Goal: Task Accomplishment & Management: Manage account settings

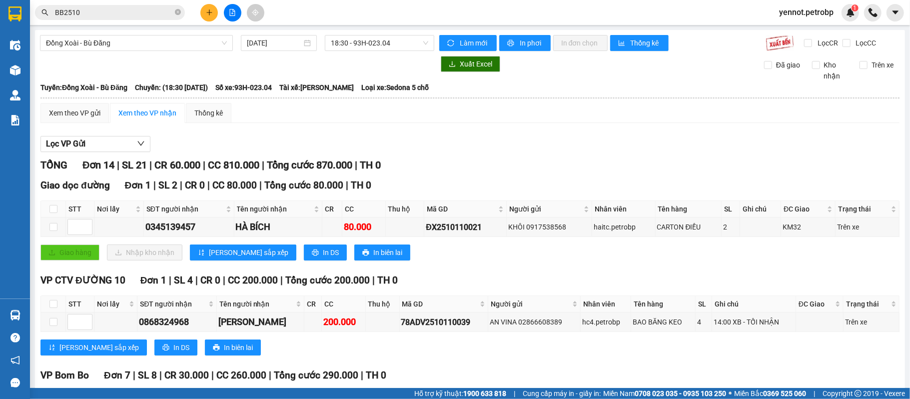
scroll to position [257, 0]
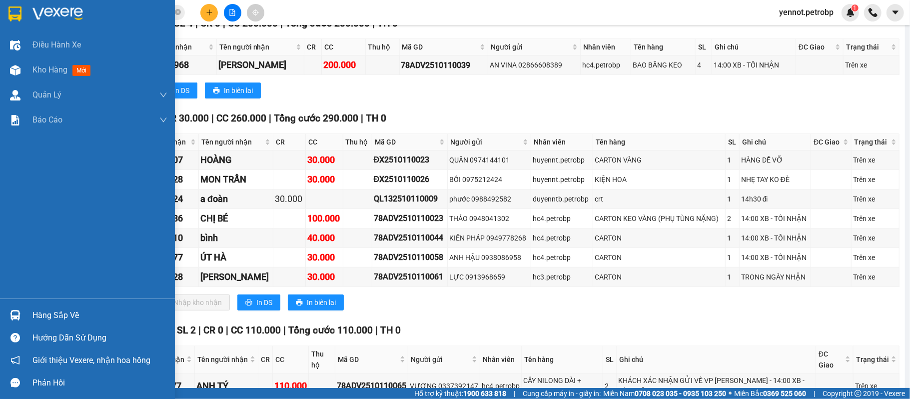
click at [24, 314] on div "Hàng sắp về" at bounding box center [87, 315] width 175 height 22
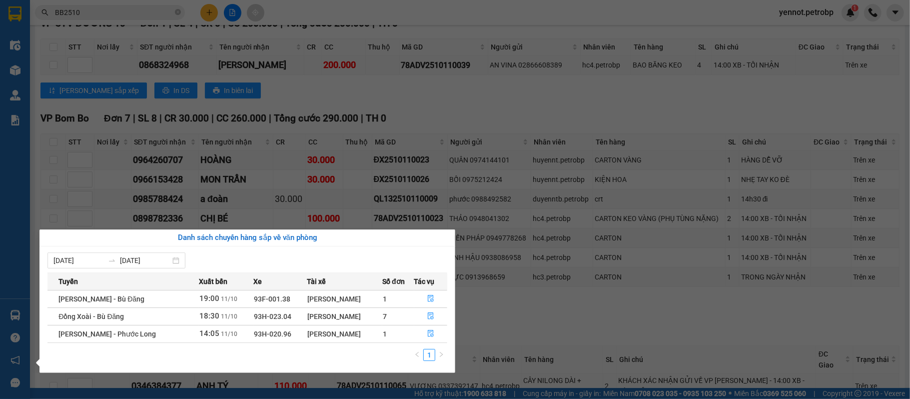
click at [494, 335] on section "Kết quả tìm kiếm ( 40 ) Bộ lọc Mã ĐH Trạng thái Món hàng Tổng cước Chưa cước Ng…" at bounding box center [455, 199] width 910 height 399
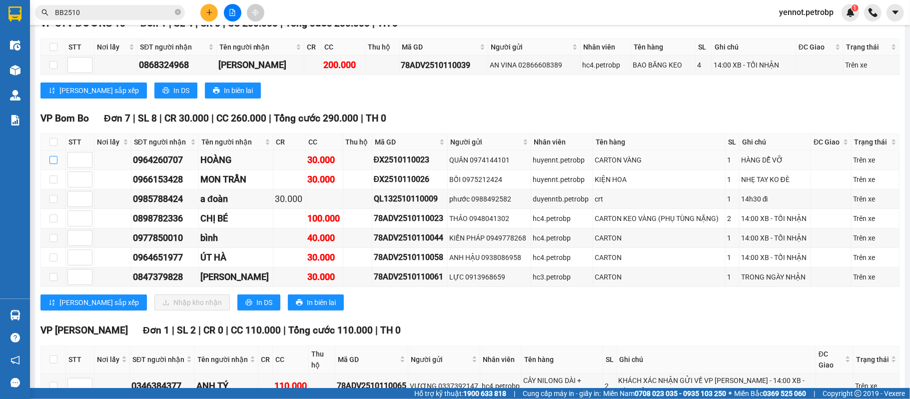
click at [52, 161] on input "checkbox" at bounding box center [53, 160] width 8 height 8
checkbox input "true"
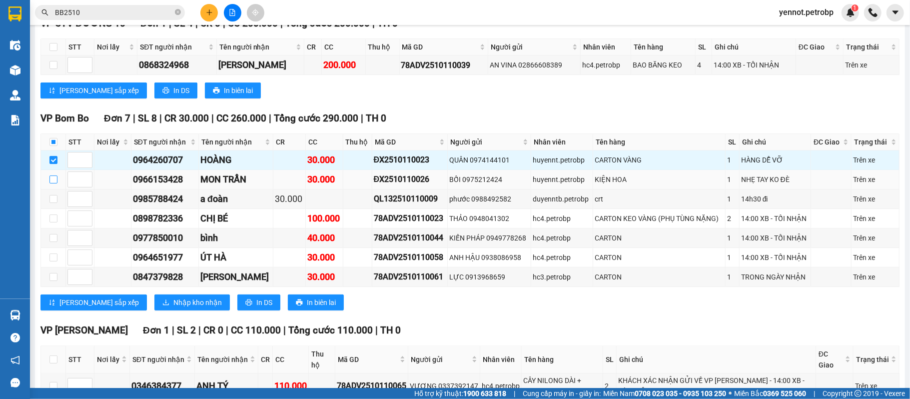
click at [50, 182] on input "checkbox" at bounding box center [53, 179] width 8 height 8
checkbox input "true"
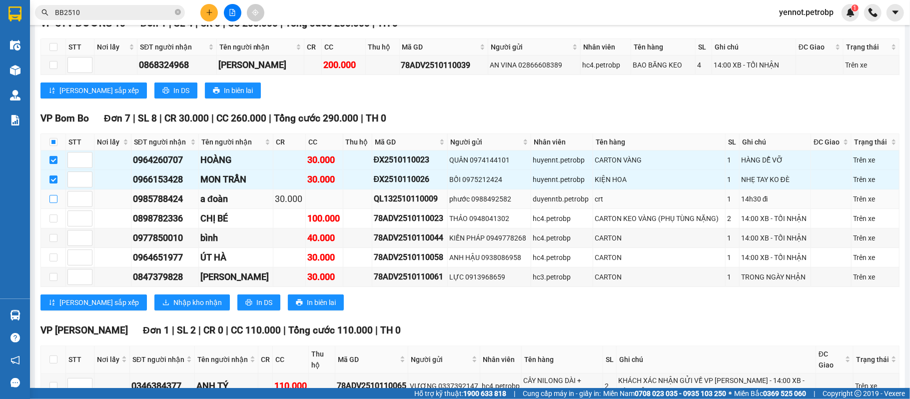
click at [54, 202] on input "checkbox" at bounding box center [53, 199] width 8 height 8
checkbox input "true"
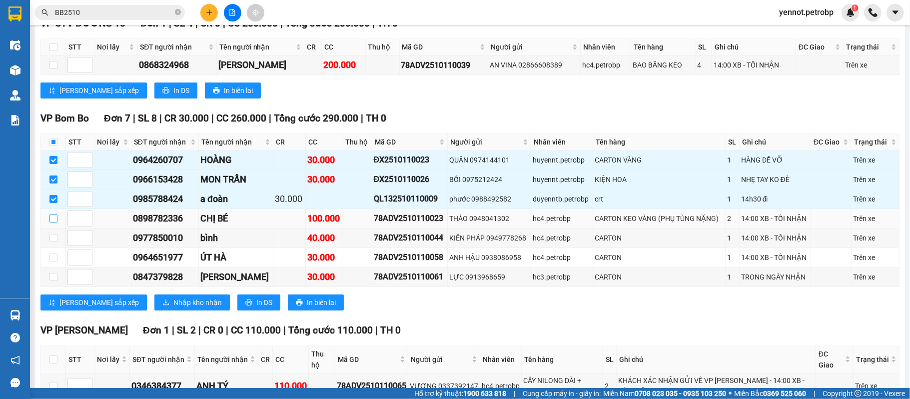
click at [53, 220] on input "checkbox" at bounding box center [53, 218] width 8 height 8
checkbox input "true"
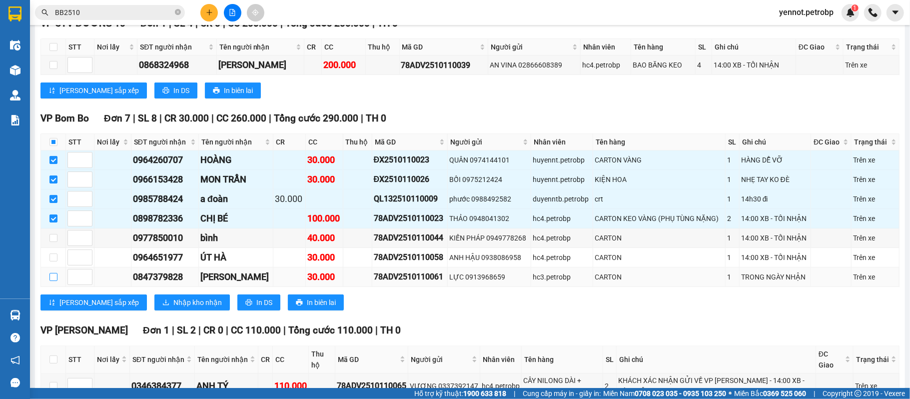
click at [50, 281] on input "checkbox" at bounding box center [53, 277] width 8 height 8
checkbox input "true"
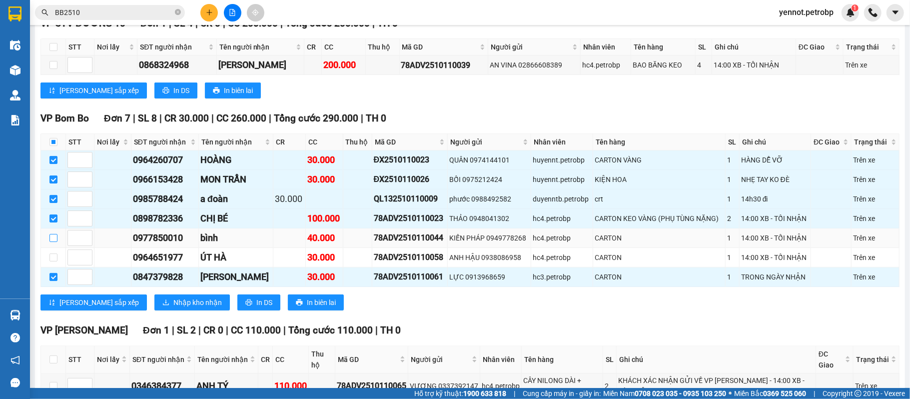
click at [54, 242] on input "checkbox" at bounding box center [53, 238] width 8 height 8
checkbox input "true"
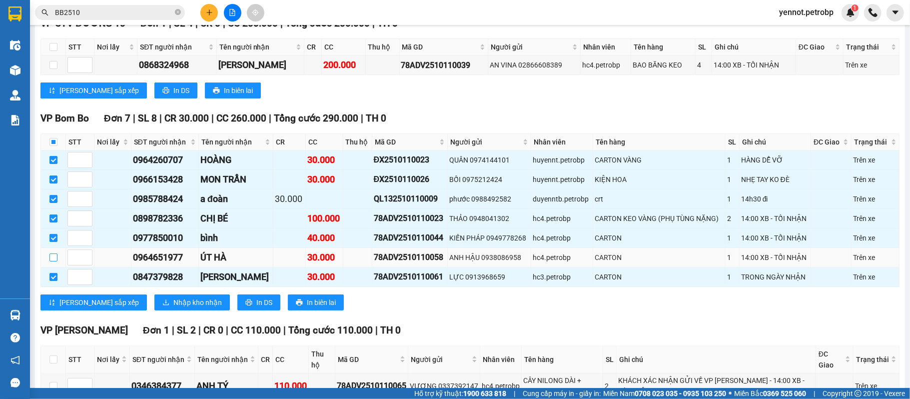
click at [54, 261] on input "checkbox" at bounding box center [53, 257] width 8 height 8
checkbox input "true"
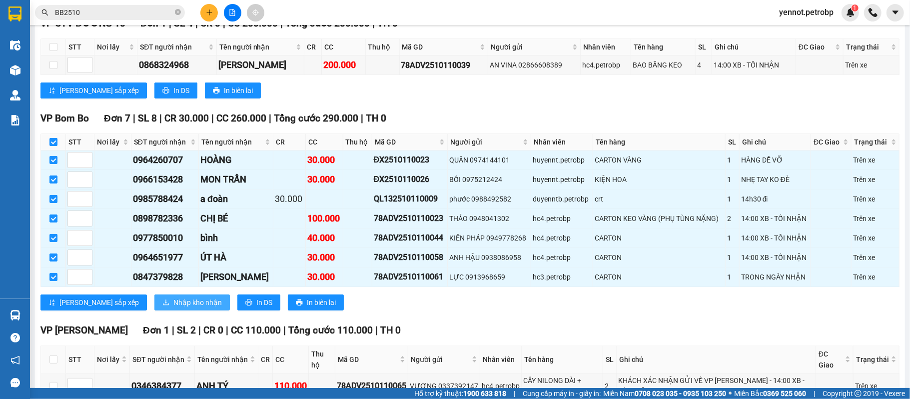
click at [173, 308] on span "Nhập kho nhận" at bounding box center [197, 302] width 48 height 11
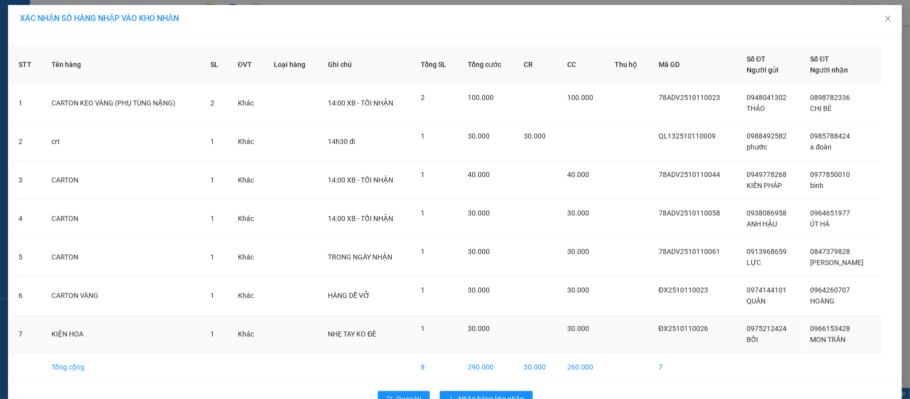
scroll to position [28, 0]
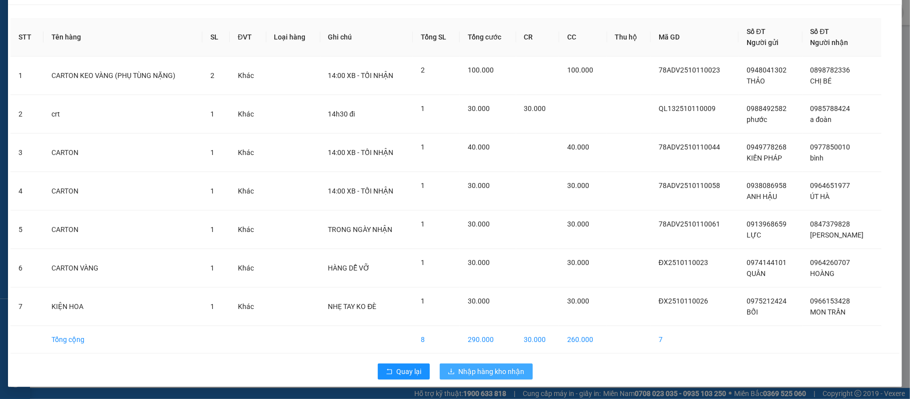
click at [498, 371] on span "Nhập hàng kho nhận" at bounding box center [492, 371] width 66 height 11
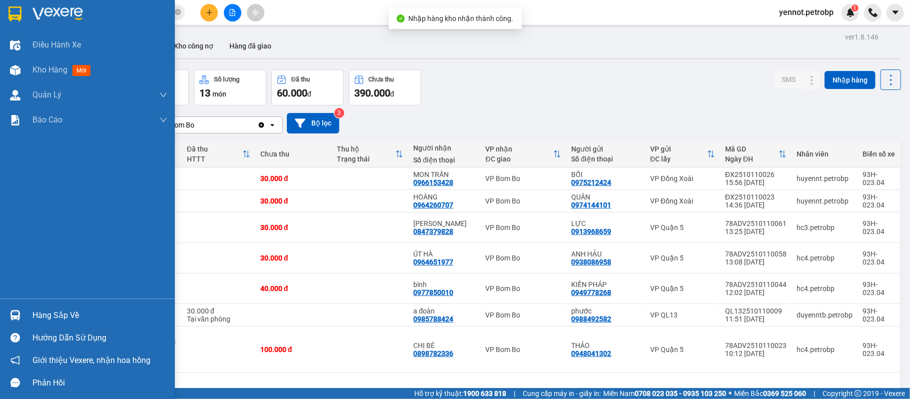
click at [17, 316] on img at bounding box center [15, 315] width 10 height 10
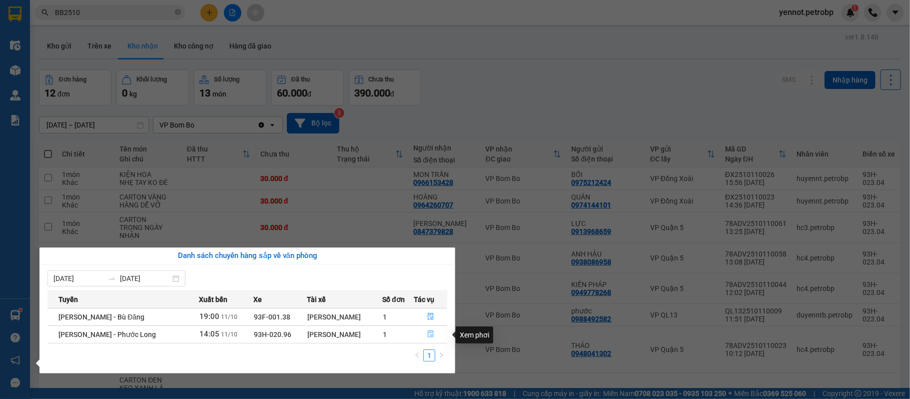
click at [428, 335] on icon "file-done" at bounding box center [430, 333] width 7 height 7
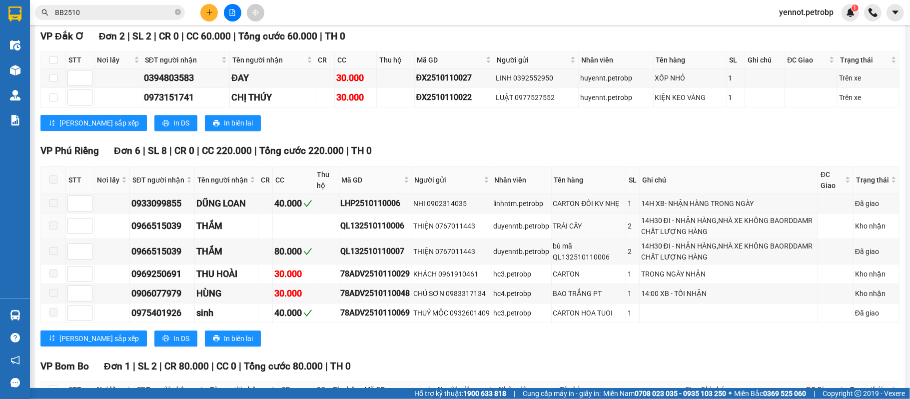
scroll to position [1932, 0]
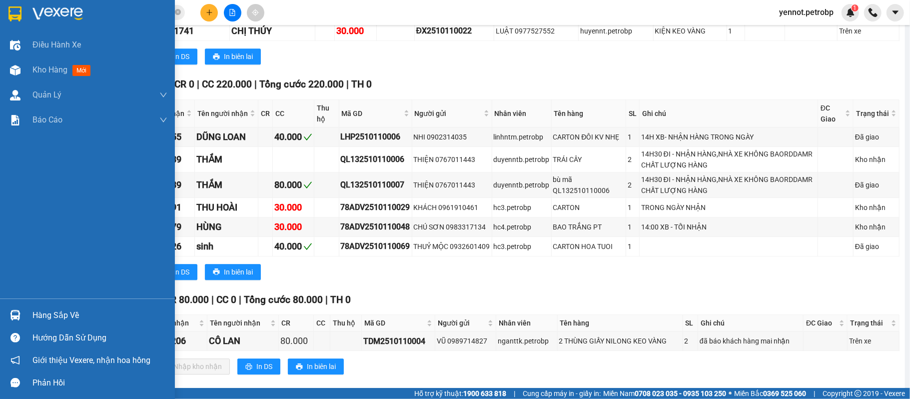
click at [14, 310] on img at bounding box center [15, 315] width 10 height 10
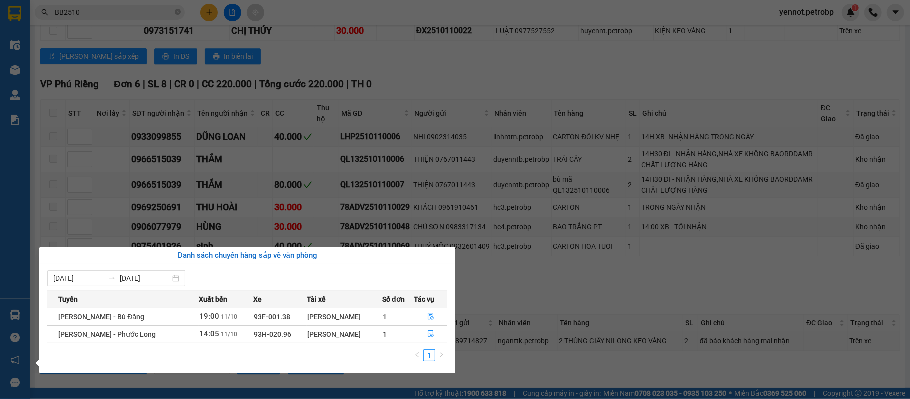
click at [432, 180] on section "Kết quả tìm kiếm ( 40 ) Bộ lọc Mã ĐH Trạng thái Món hàng Tổng cước Chưa cước Ng…" at bounding box center [455, 199] width 910 height 399
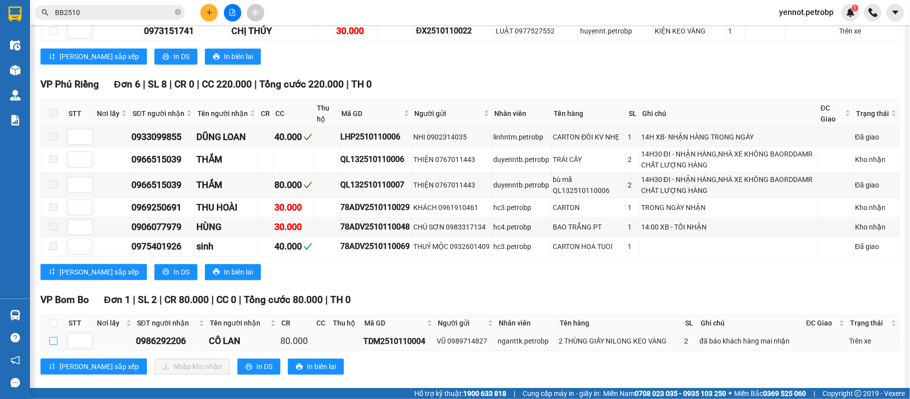
click at [54, 337] on input "checkbox" at bounding box center [53, 341] width 8 height 8
checkbox input "true"
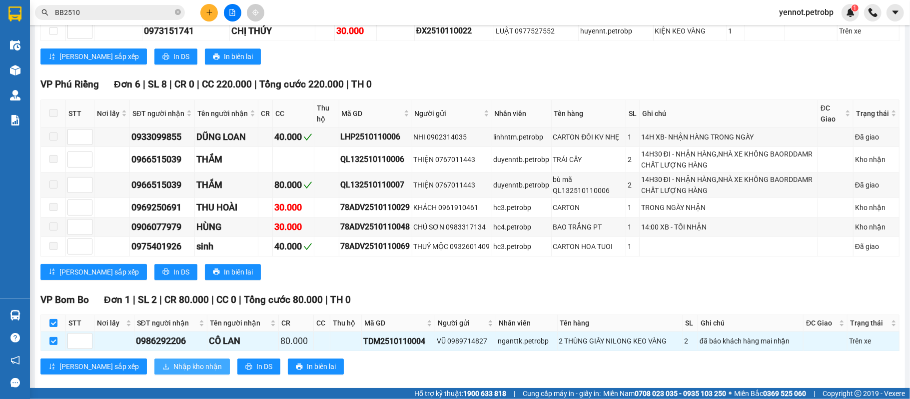
click at [173, 361] on span "Nhập kho nhận" at bounding box center [197, 366] width 48 height 11
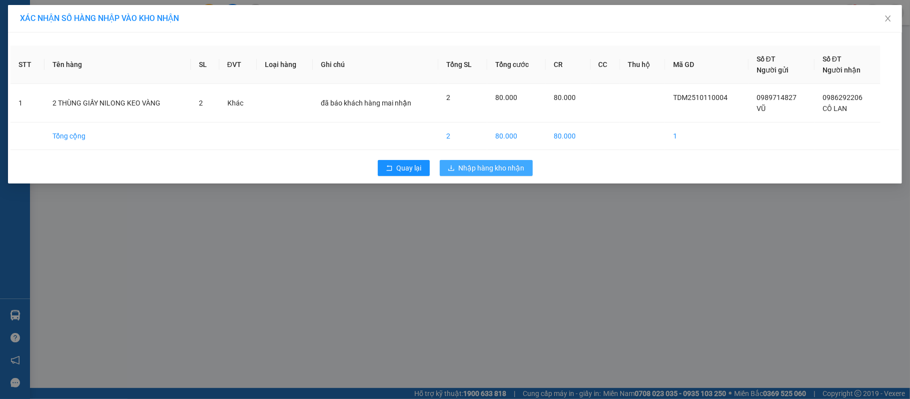
click at [470, 164] on span "Nhập hàng kho nhận" at bounding box center [492, 167] width 66 height 11
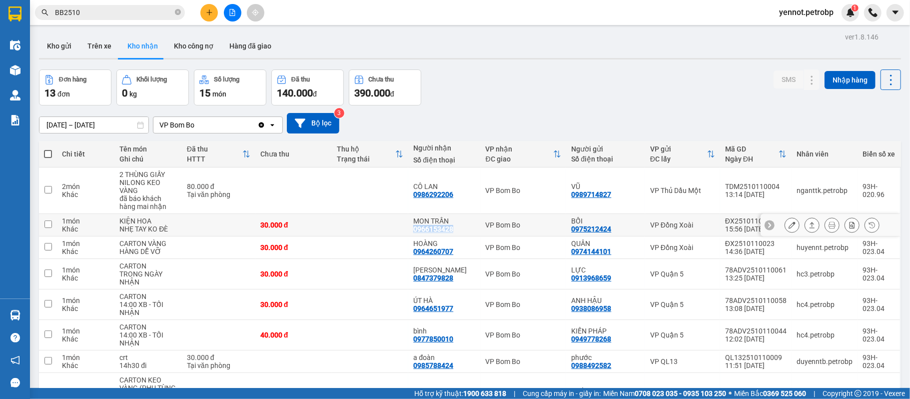
drag, startPoint x: 416, startPoint y: 228, endPoint x: 458, endPoint y: 230, distance: 41.5
click at [458, 230] on div "MON TRẦN 0966153428" at bounding box center [444, 225] width 62 height 16
checkbox input "true"
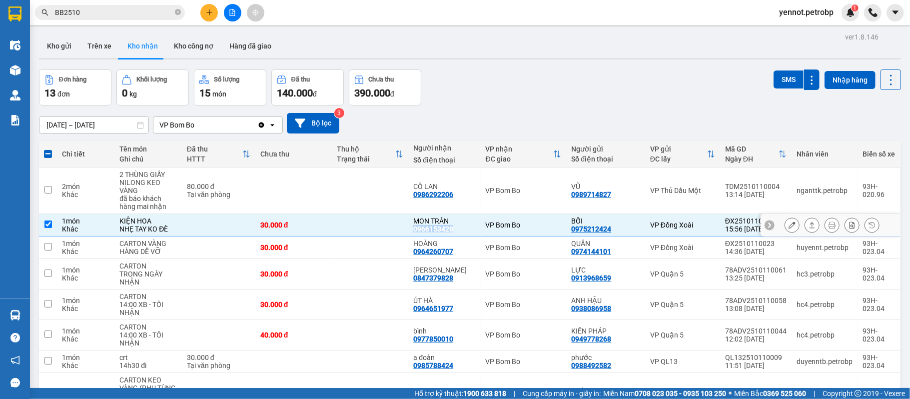
copy div "0966153428"
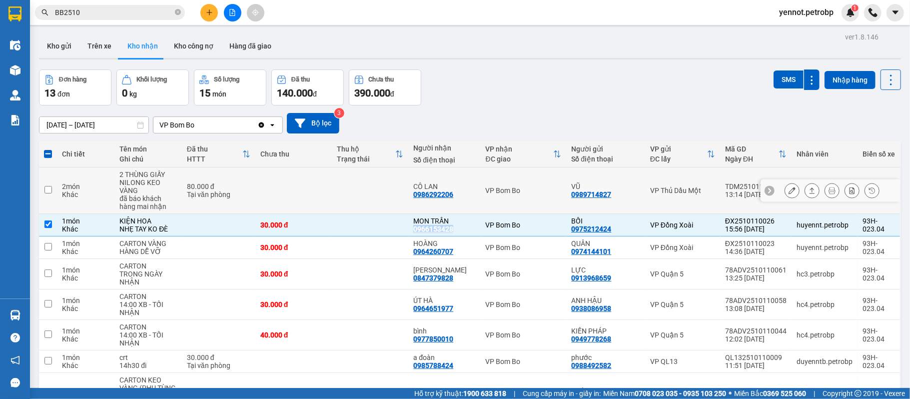
scroll to position [66, 0]
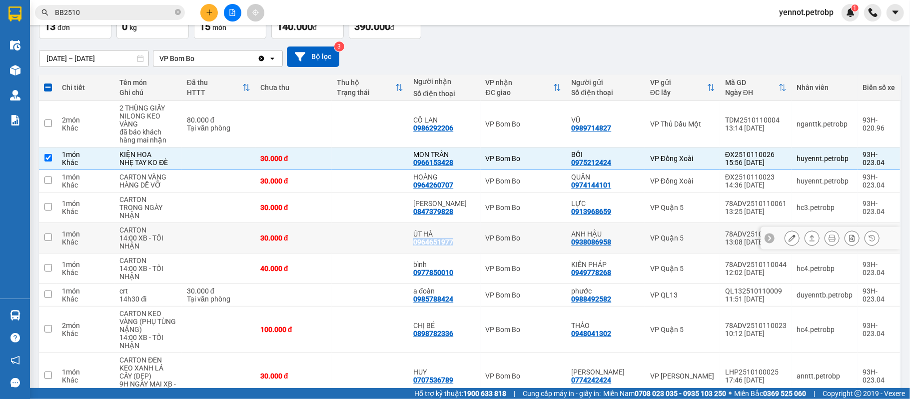
drag, startPoint x: 418, startPoint y: 241, endPoint x: 458, endPoint y: 245, distance: 40.7
click at [458, 245] on div "ÚT HÀ 0964651977" at bounding box center [444, 238] width 62 height 16
checkbox input "true"
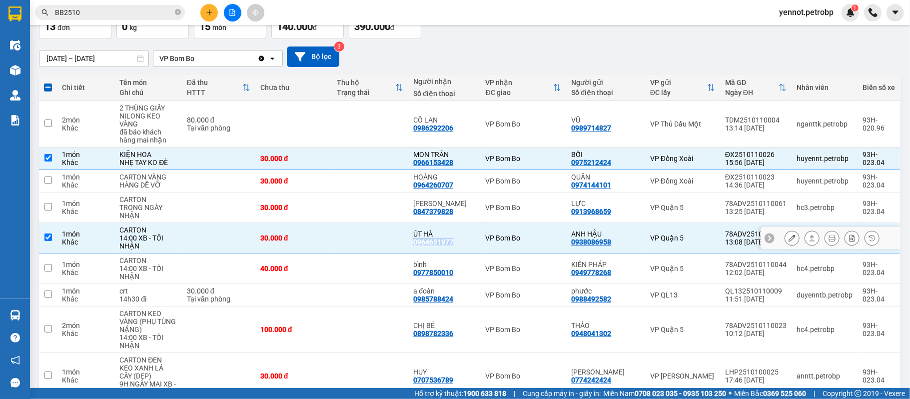
copy div "0964651977"
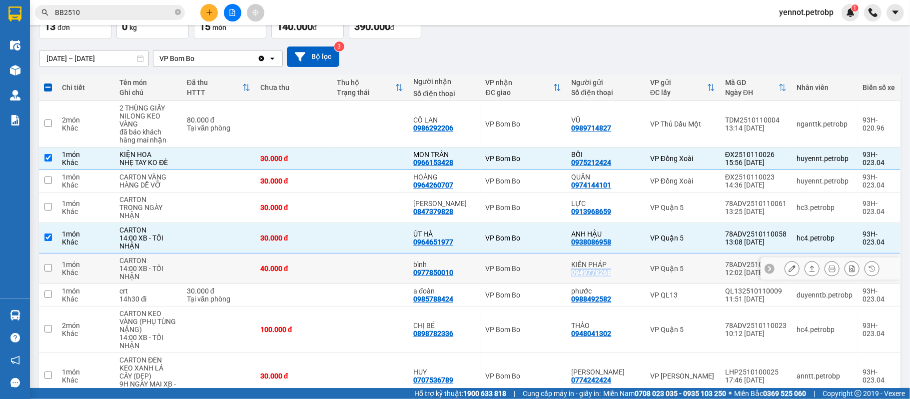
drag, startPoint x: 570, startPoint y: 274, endPoint x: 612, endPoint y: 278, distance: 41.7
click at [612, 276] on div "KIẾN PHÁP 0949778268" at bounding box center [605, 268] width 69 height 16
checkbox input "true"
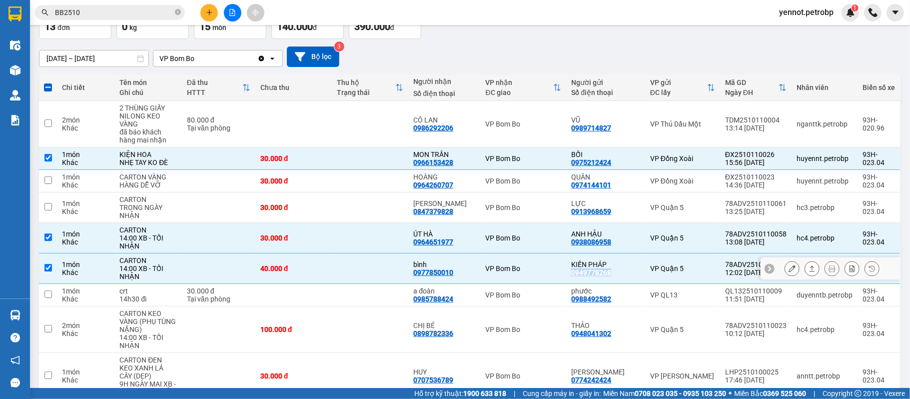
copy div "0949778268"
click at [451, 213] on div "0847379828" at bounding box center [433, 211] width 40 height 8
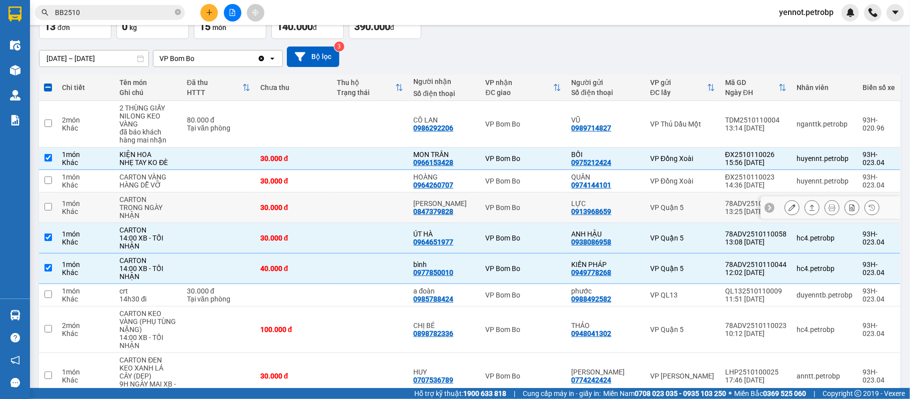
click at [452, 210] on div "0847379828" at bounding box center [433, 211] width 40 height 8
click at [789, 208] on icon at bounding box center [792, 207] width 7 height 7
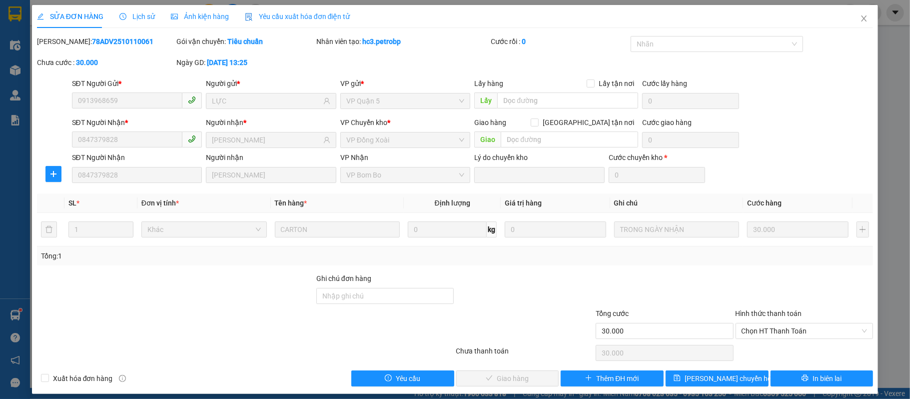
type input "0913968659"
type input "LỰC"
type input "0847379828"
type input "[PERSON_NAME]"
type input "30.000"
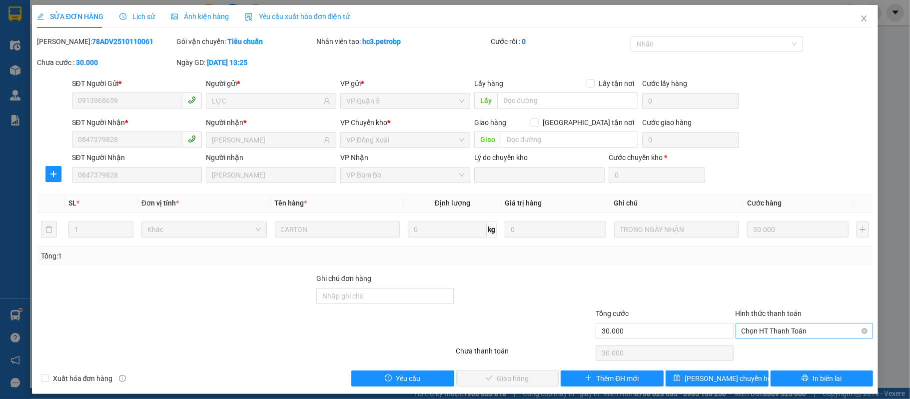
click at [771, 329] on span "Chọn HT Thanh Toán" at bounding box center [805, 330] width 126 height 15
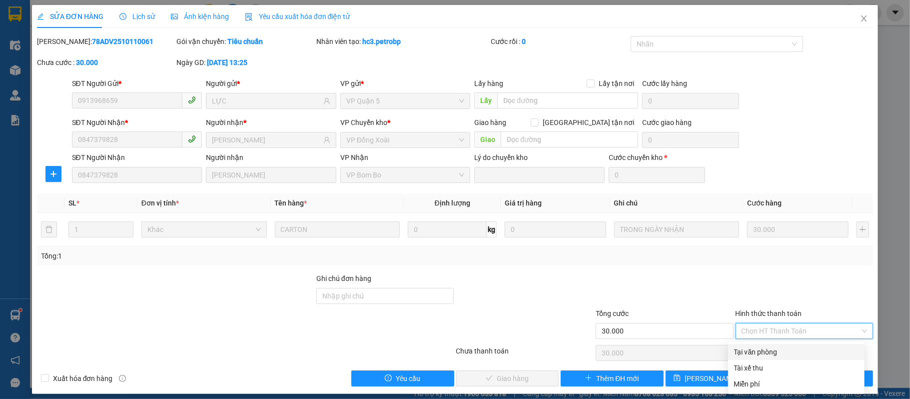
click at [784, 344] on div "Total Paid Fee 0 Total UnPaid Fee 30.000 Cash Collection Total Fee Mã ĐH: 78ADV…" at bounding box center [455, 211] width 837 height 350
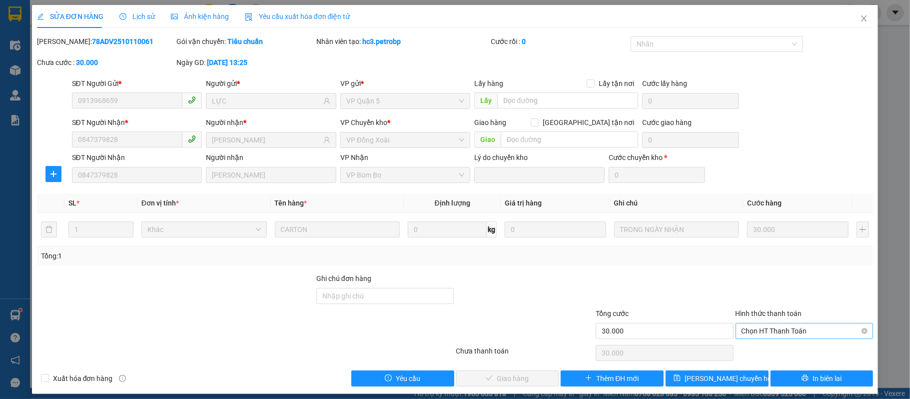
click at [768, 335] on span "Chọn HT Thanh Toán" at bounding box center [805, 330] width 126 height 15
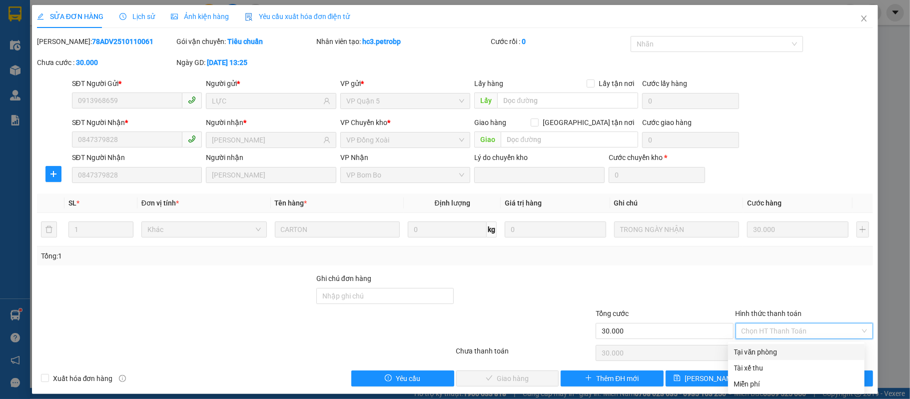
click at [760, 351] on div "Tại văn phòng" at bounding box center [796, 351] width 124 height 11
type input "0"
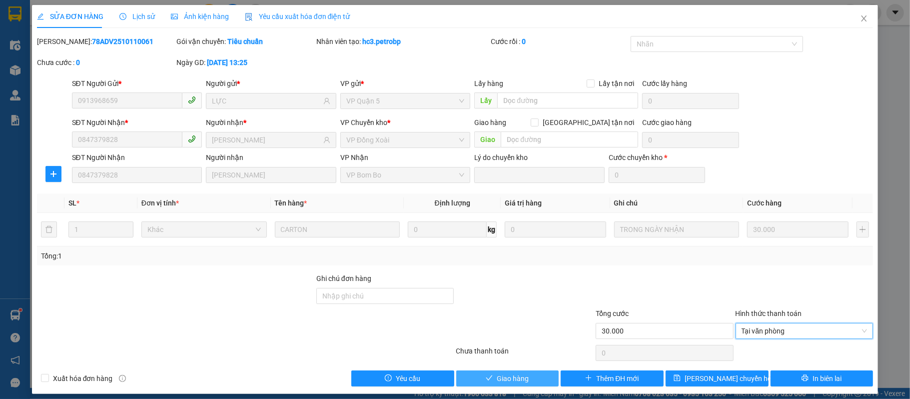
click at [510, 375] on span "Giao hàng" at bounding box center [513, 378] width 32 height 11
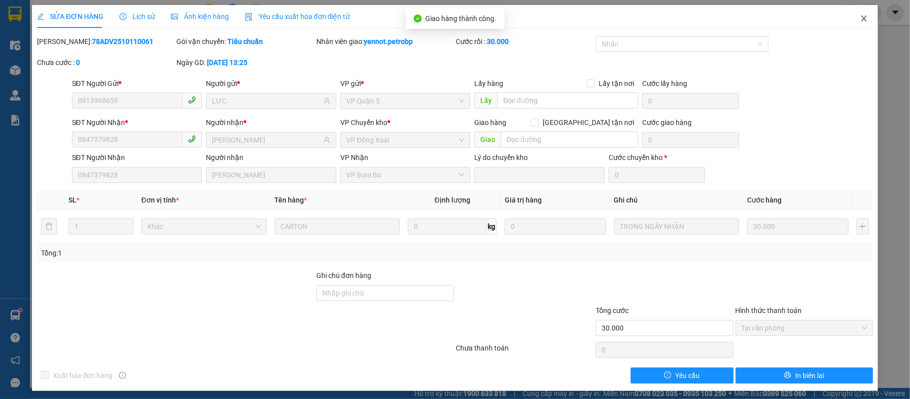
click at [860, 18] on icon "close" at bounding box center [864, 18] width 8 height 8
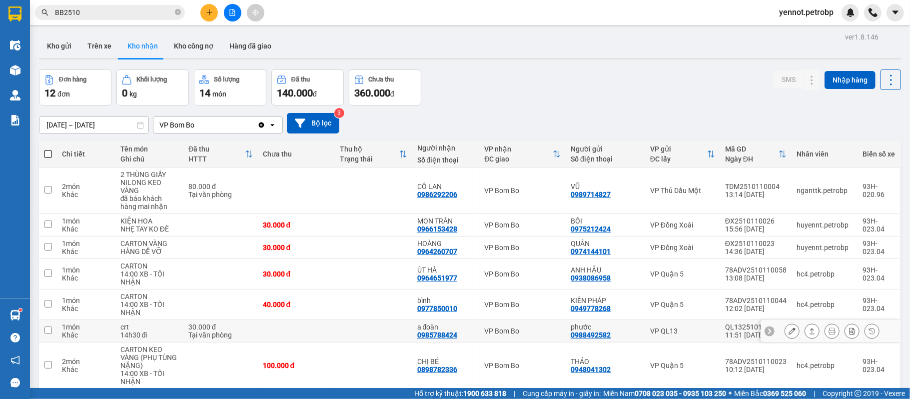
scroll to position [136, 0]
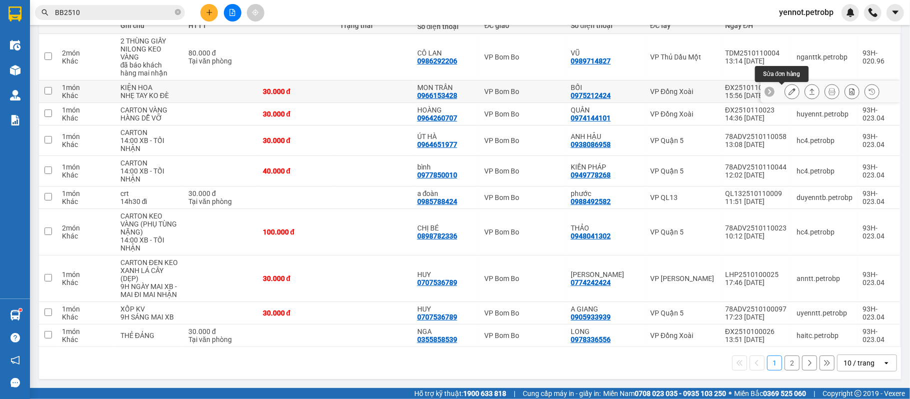
click at [789, 90] on icon at bounding box center [792, 91] width 7 height 7
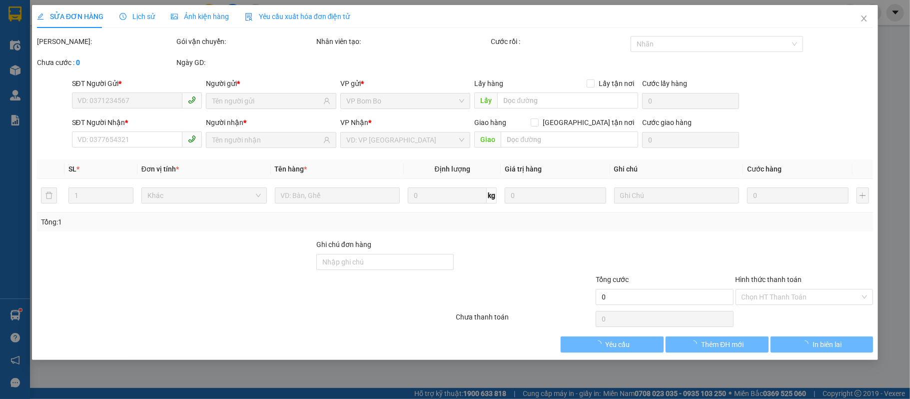
type input "0975212424"
type input "BỐI"
type input "0966153428"
type input "MON TRẦN"
type input "30.000"
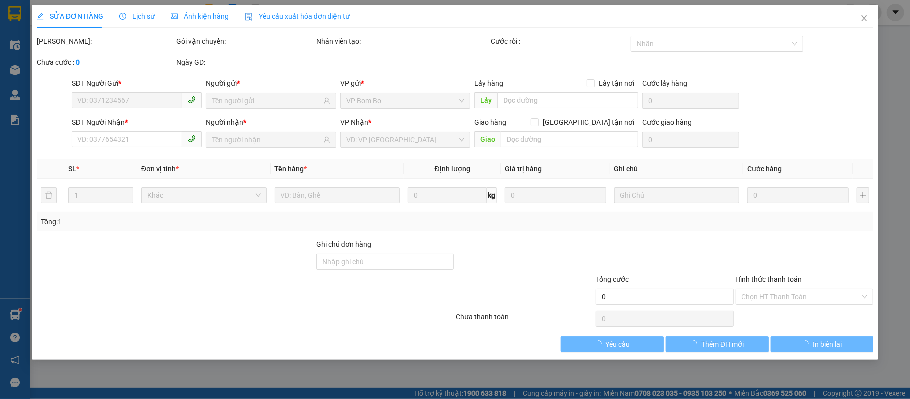
type input "30.000"
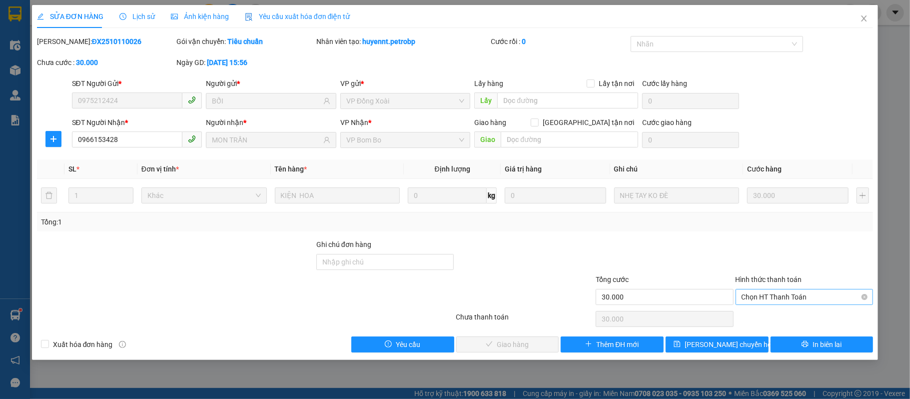
click at [817, 298] on span "Chọn HT Thanh Toán" at bounding box center [805, 296] width 126 height 15
click at [811, 248] on div at bounding box center [805, 256] width 140 height 35
click at [824, 346] on span "In biên lai" at bounding box center [827, 344] width 29 height 11
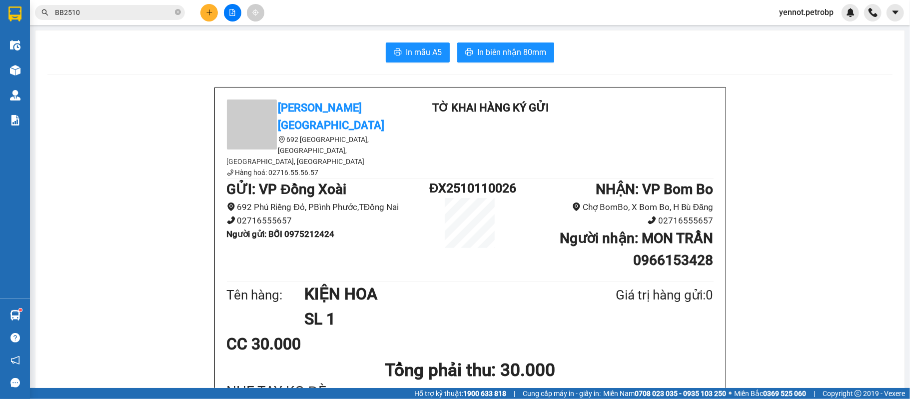
scroll to position [66, 0]
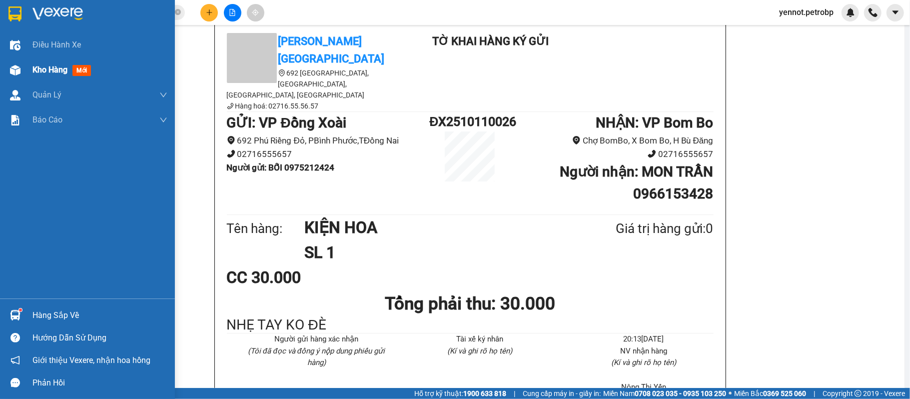
click at [21, 72] on div at bounding box center [14, 69] width 17 height 17
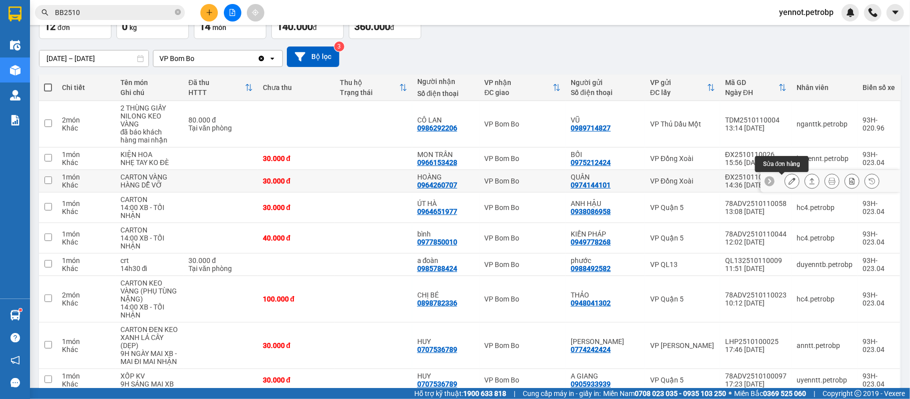
click at [789, 182] on icon at bounding box center [792, 180] width 7 height 7
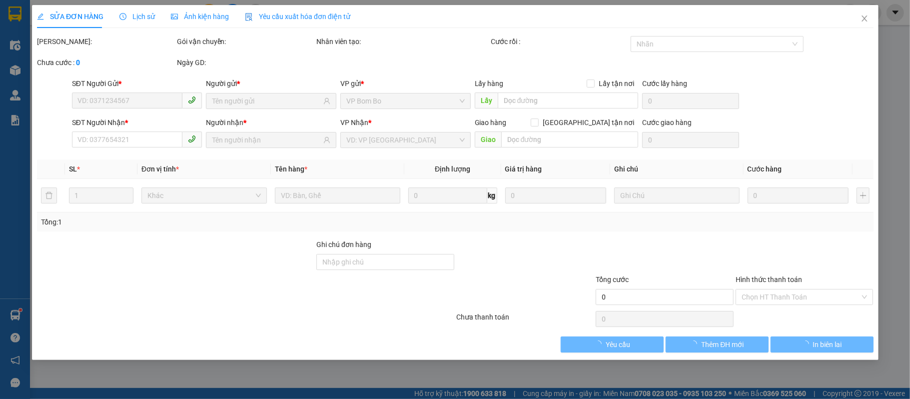
type input "0974144101"
type input "QUÂN"
type input "0964260707"
type input "HOÀNG"
type input "30.000"
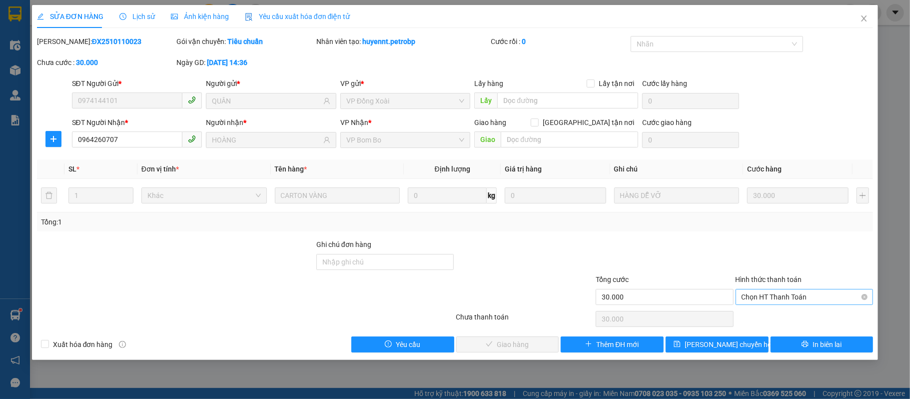
click at [780, 293] on span "Chọn HT Thanh Toán" at bounding box center [805, 296] width 126 height 15
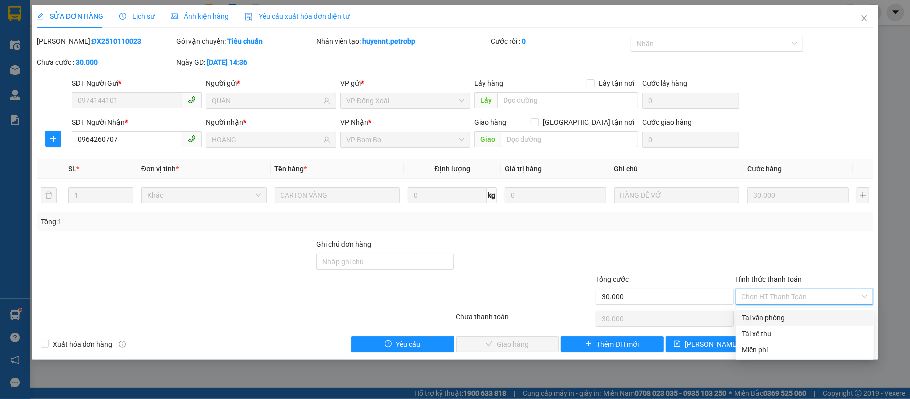
click at [760, 320] on div "Tại văn phòng" at bounding box center [805, 317] width 126 height 11
type input "0"
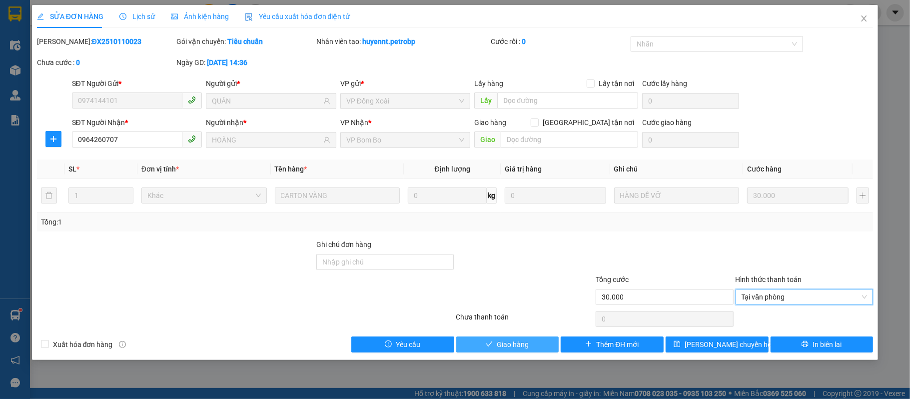
click at [532, 345] on button "Giao hàng" at bounding box center [507, 344] width 103 height 16
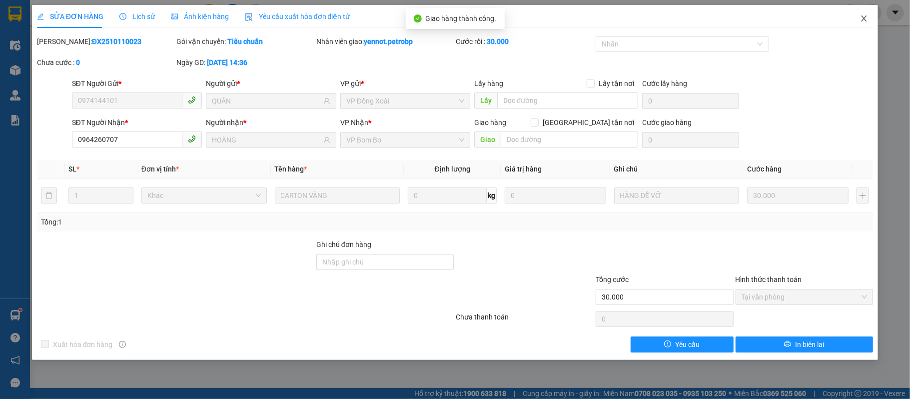
click at [860, 18] on icon "close" at bounding box center [864, 18] width 8 height 8
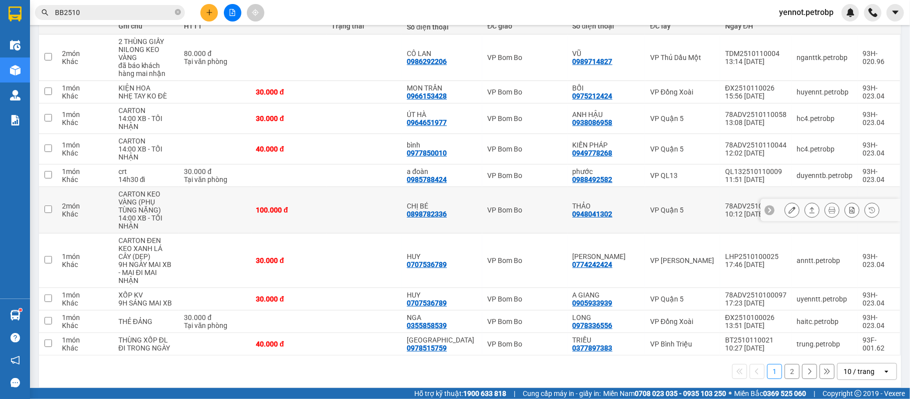
scroll to position [136, 0]
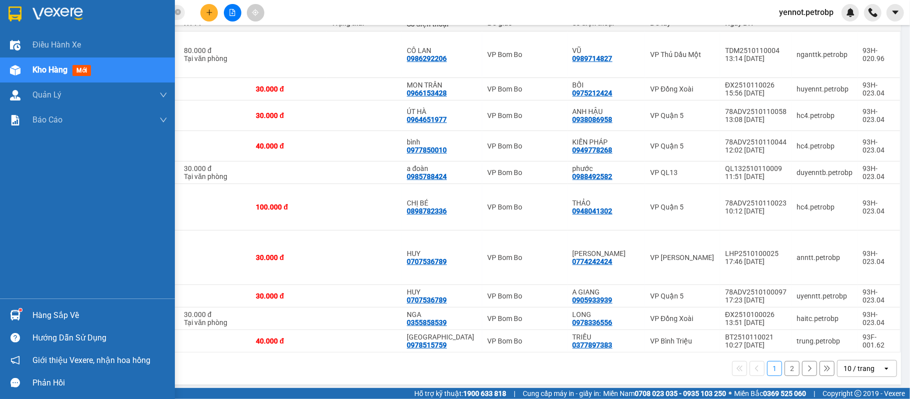
click at [22, 310] on div at bounding box center [14, 314] width 17 height 17
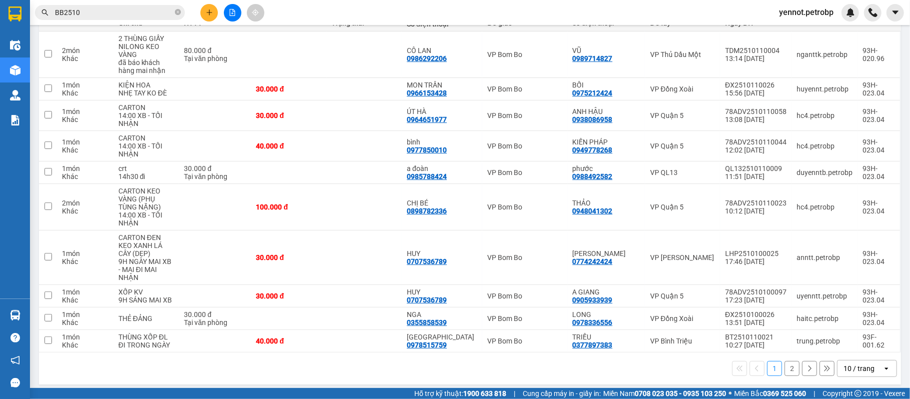
click at [484, 362] on section "Kết quả tìm kiếm ( 40 ) Bộ lọc Mã ĐH Trạng thái Món hàng Tổng cước Chưa cước Ng…" at bounding box center [455, 199] width 910 height 399
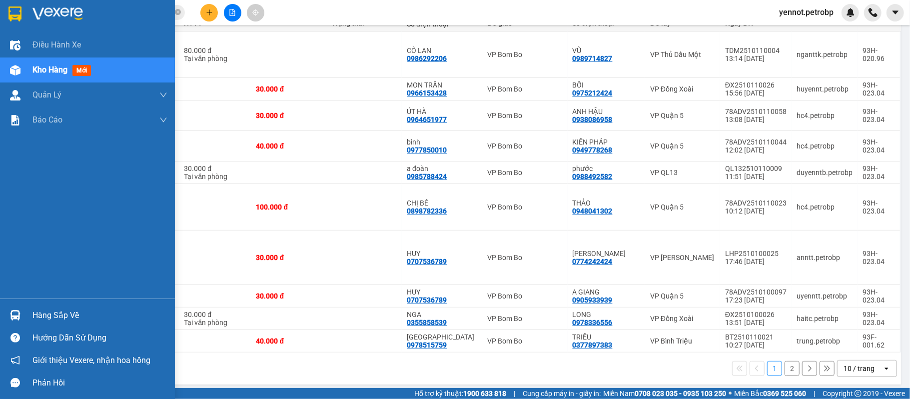
click at [21, 314] on div at bounding box center [14, 314] width 17 height 17
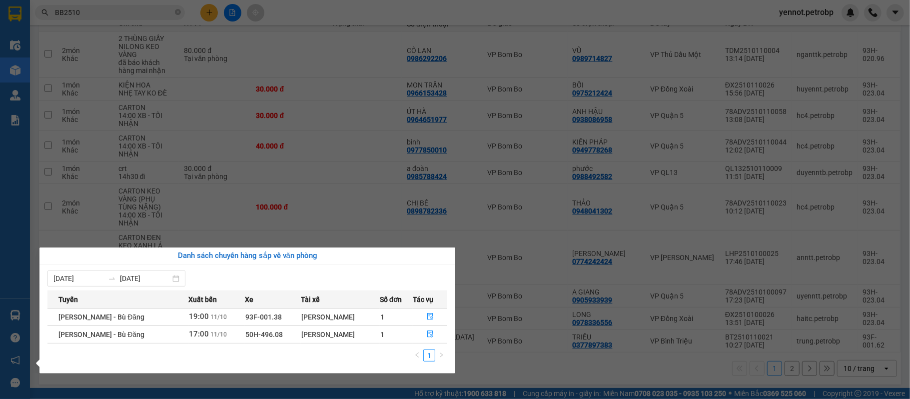
click at [528, 13] on section "Kết quả tìm kiếm ( 40 ) Bộ lọc Mã ĐH Trạng thái Món hàng Tổng cước Chưa cước Ng…" at bounding box center [455, 199] width 910 height 399
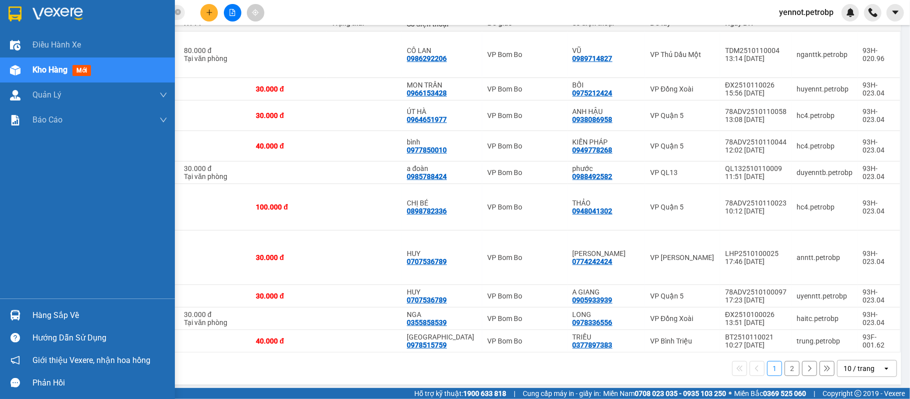
drag, startPoint x: 11, startPoint y: 312, endPoint x: 16, endPoint y: 312, distance: 5.5
click at [12, 312] on img at bounding box center [15, 315] width 10 height 10
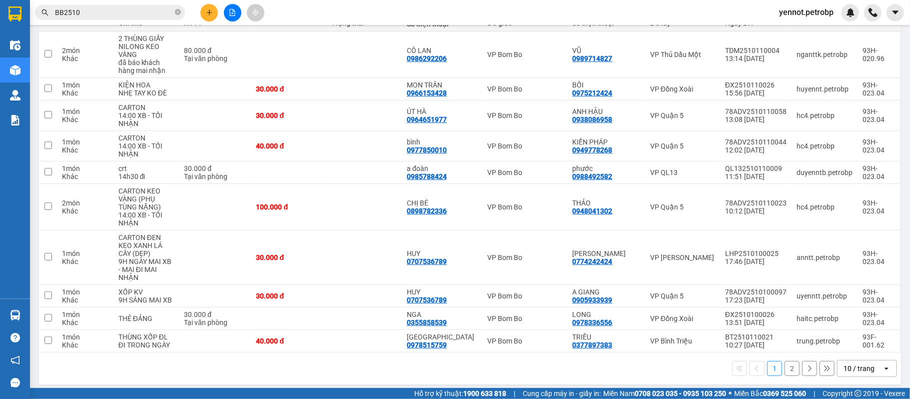
click at [534, 370] on section "Kết quả tìm kiếm ( 40 ) Bộ lọc Mã ĐH Trạng thái Món hàng Tổng cước Chưa cước Ng…" at bounding box center [455, 199] width 910 height 399
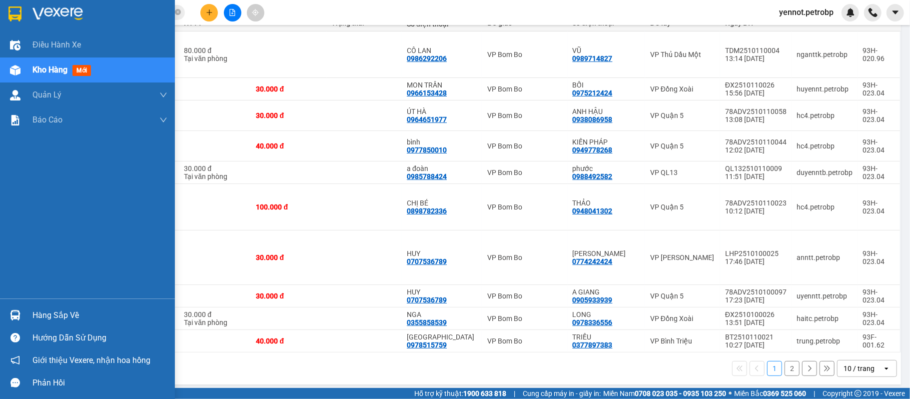
click at [26, 311] on div "Hàng sắp về" at bounding box center [87, 315] width 175 height 22
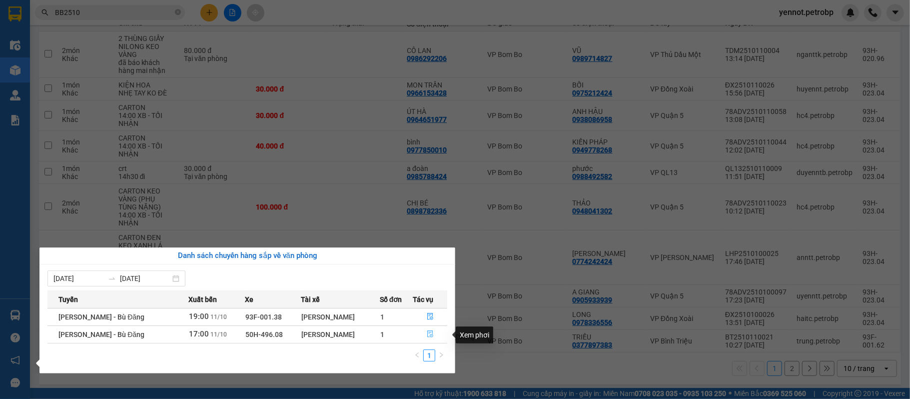
click at [430, 336] on icon "file-done" at bounding box center [430, 333] width 7 height 7
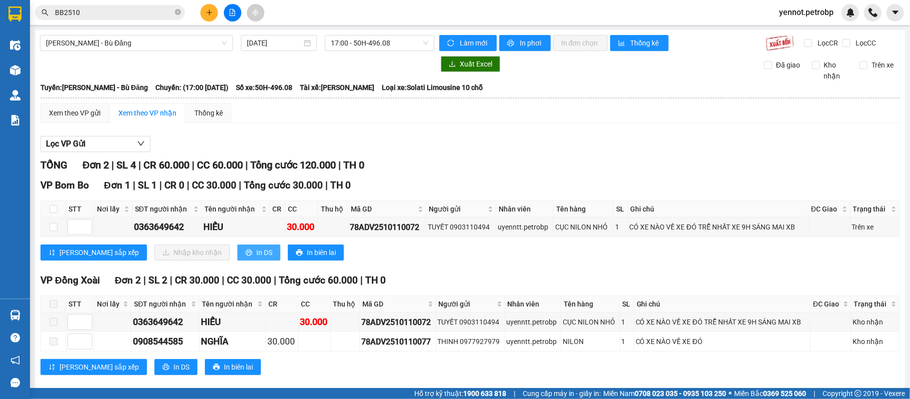
scroll to position [113, 0]
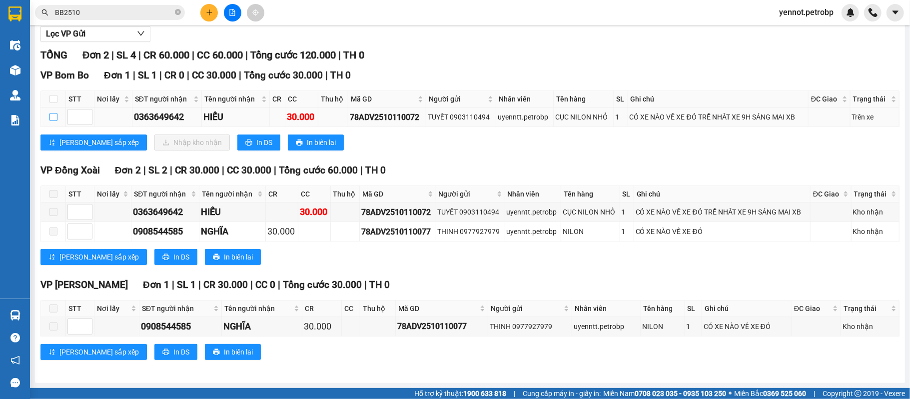
click at [53, 114] on input "checkbox" at bounding box center [53, 117] width 8 height 8
checkbox input "true"
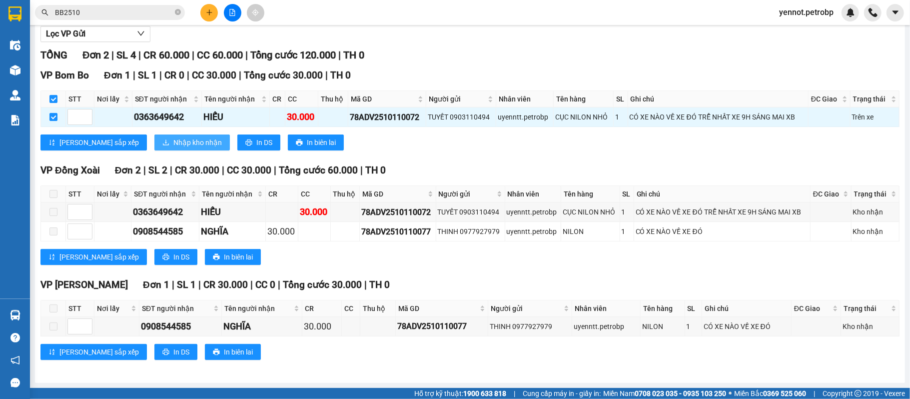
click at [162, 139] on icon "download" at bounding box center [165, 142] width 7 height 7
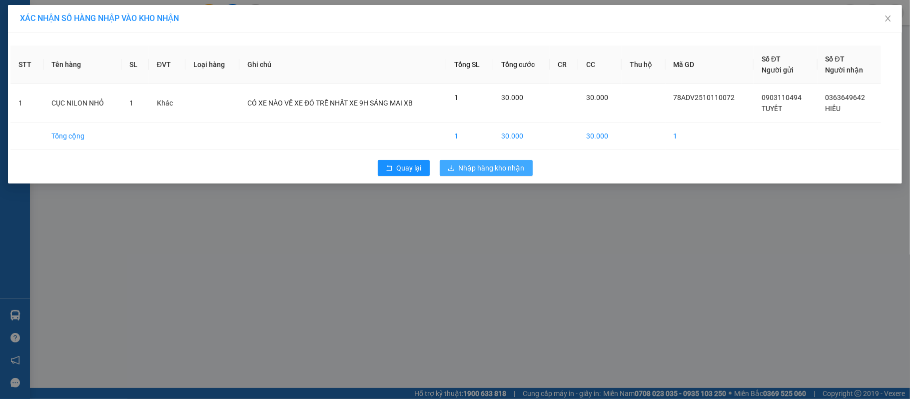
click at [516, 168] on span "Nhập hàng kho nhận" at bounding box center [492, 167] width 66 height 11
